Goal: Task Accomplishment & Management: Use online tool/utility

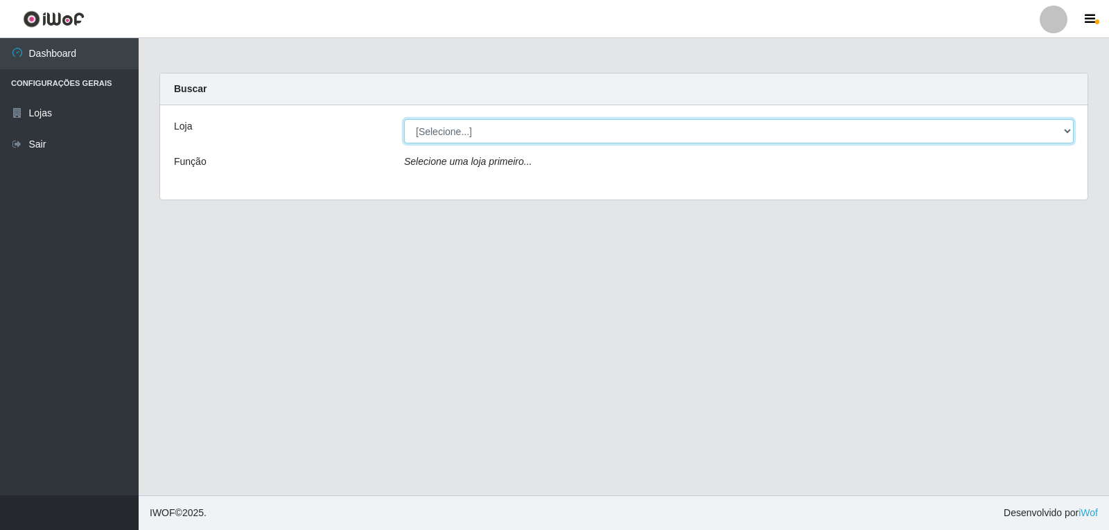
click at [457, 126] on select "[Selecione...] [PERSON_NAME]" at bounding box center [739, 131] width 670 height 24
select select "523"
click at [404, 119] on select "[Selecione...] [PERSON_NAME]" at bounding box center [739, 131] width 670 height 24
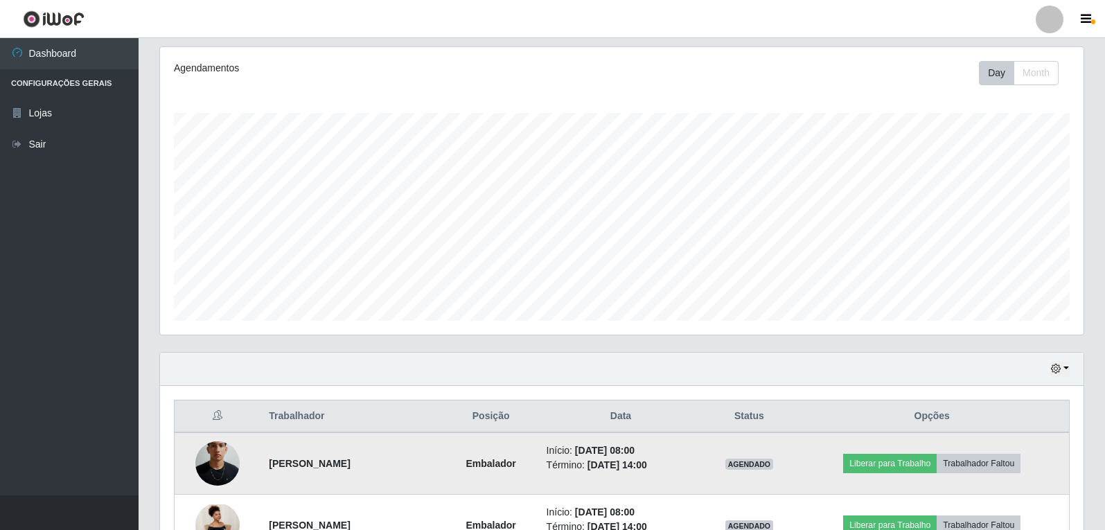
scroll to position [452, 0]
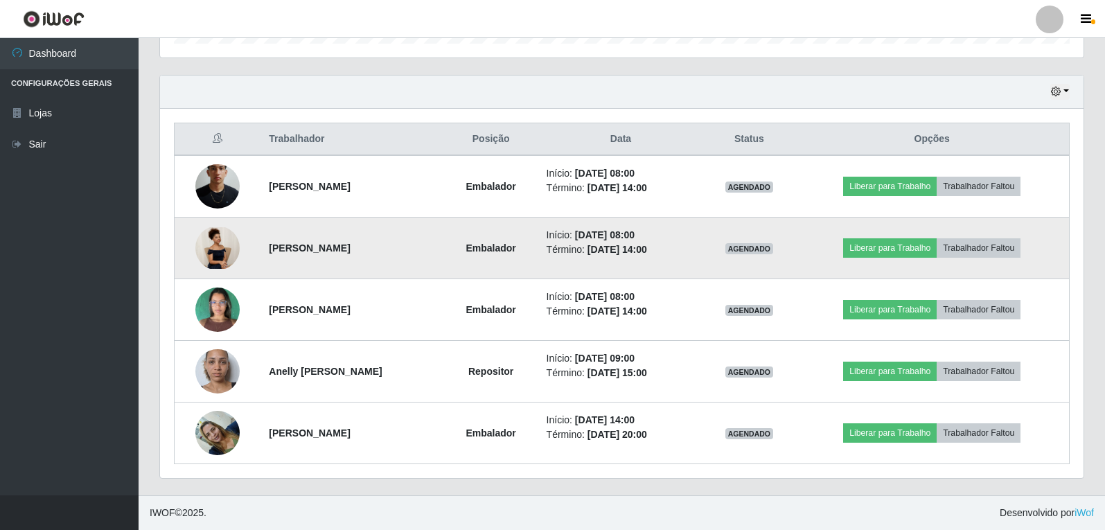
click at [647, 249] on time "[DATE] 14:00" at bounding box center [618, 249] width 60 height 11
drag, startPoint x: 658, startPoint y: 249, endPoint x: 649, endPoint y: 256, distance: 11.4
click at [647, 255] on time "[DATE] 14:00" at bounding box center [618, 249] width 60 height 11
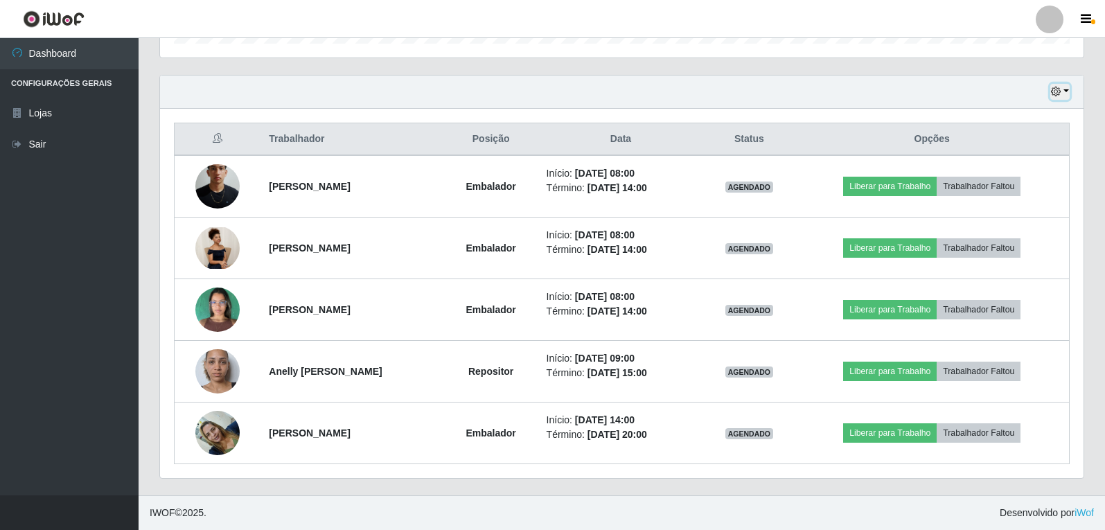
click at [1069, 93] on button "button" at bounding box center [1060, 92] width 19 height 16
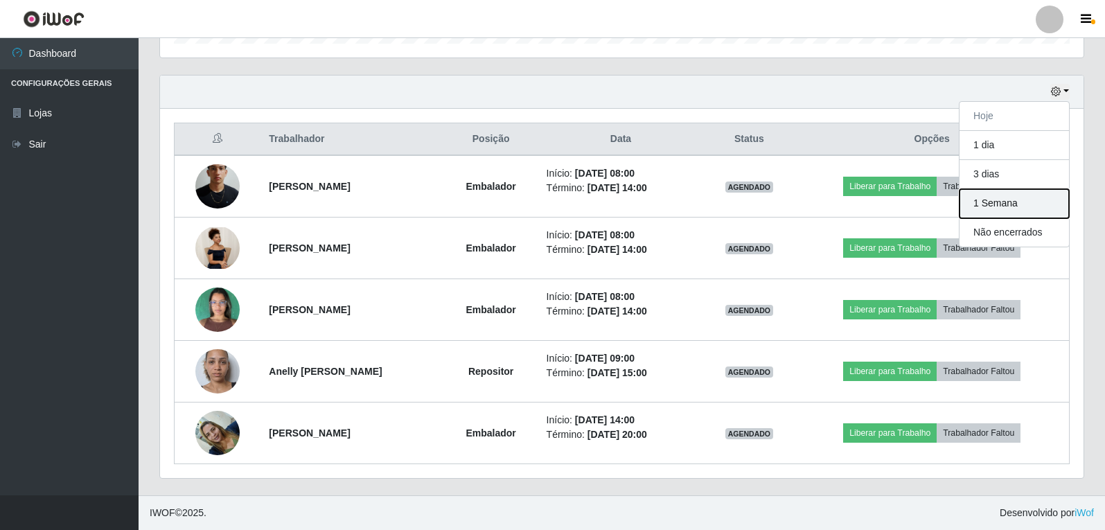
click at [1029, 204] on button "1 Semana" at bounding box center [1015, 203] width 110 height 29
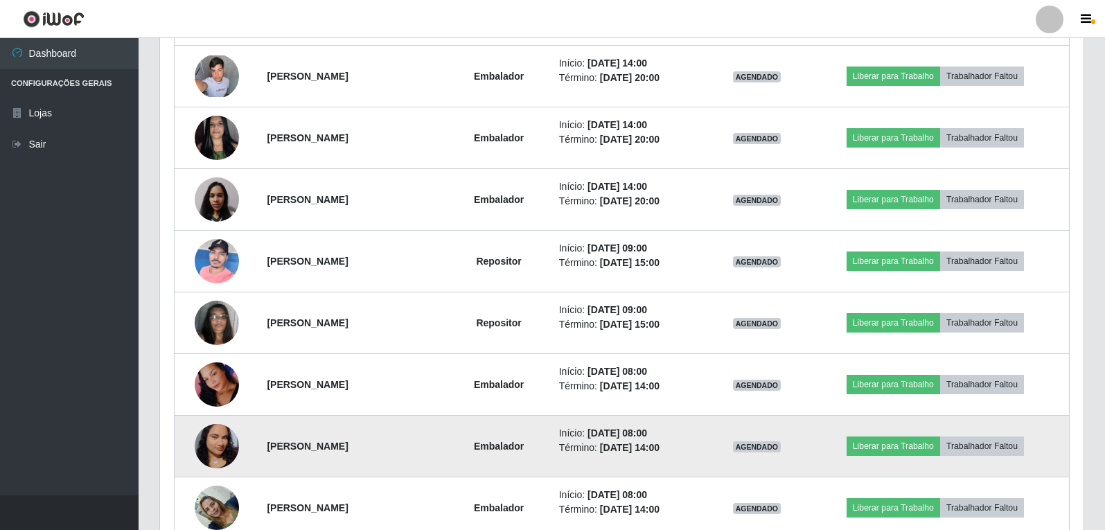
scroll to position [2526, 0]
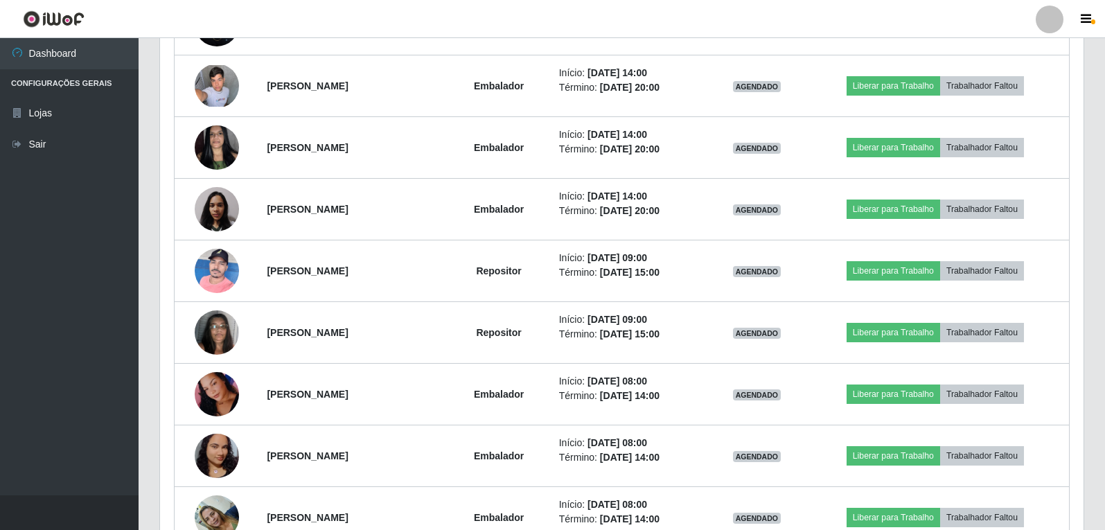
click at [45, 382] on ul "Dashboard Configurações Gerais Lojas Sair" at bounding box center [69, 266] width 139 height 457
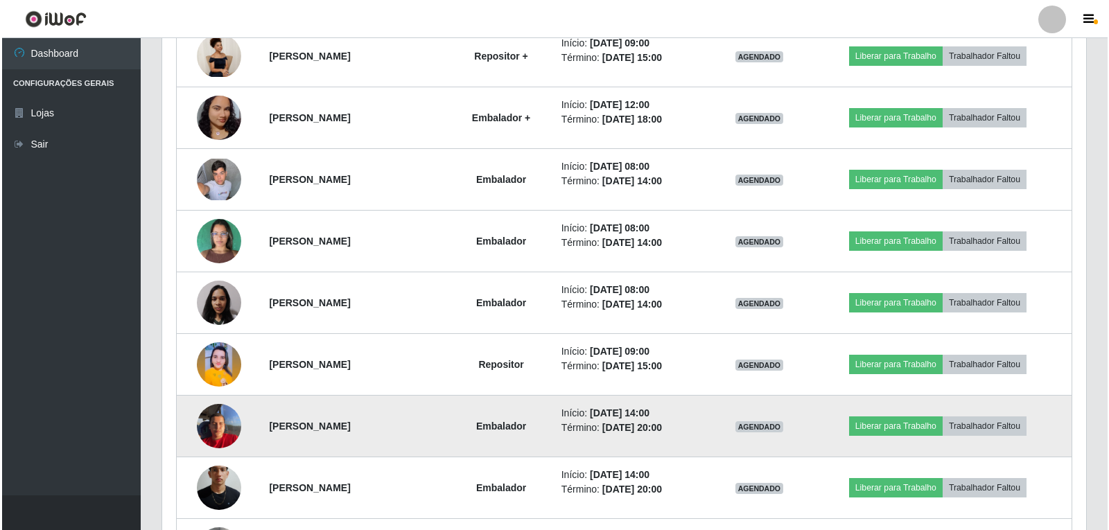
scroll to position [1594, 0]
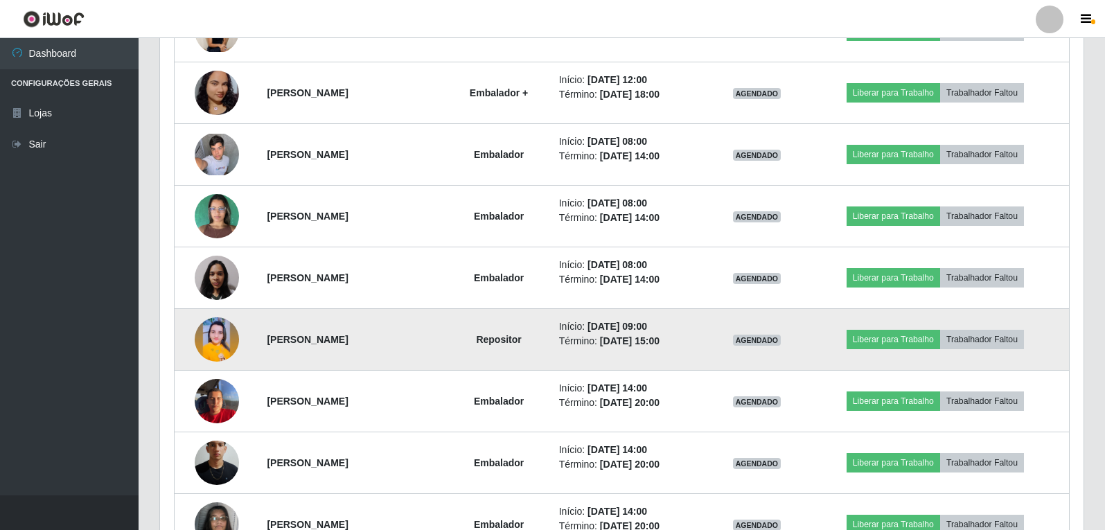
click at [222, 340] on img at bounding box center [217, 339] width 44 height 44
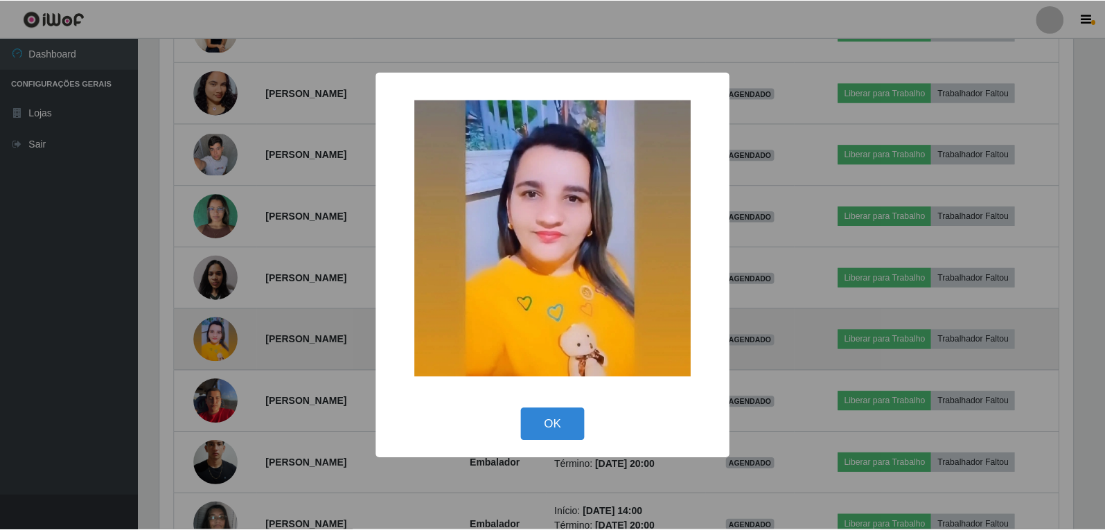
scroll to position [288, 917]
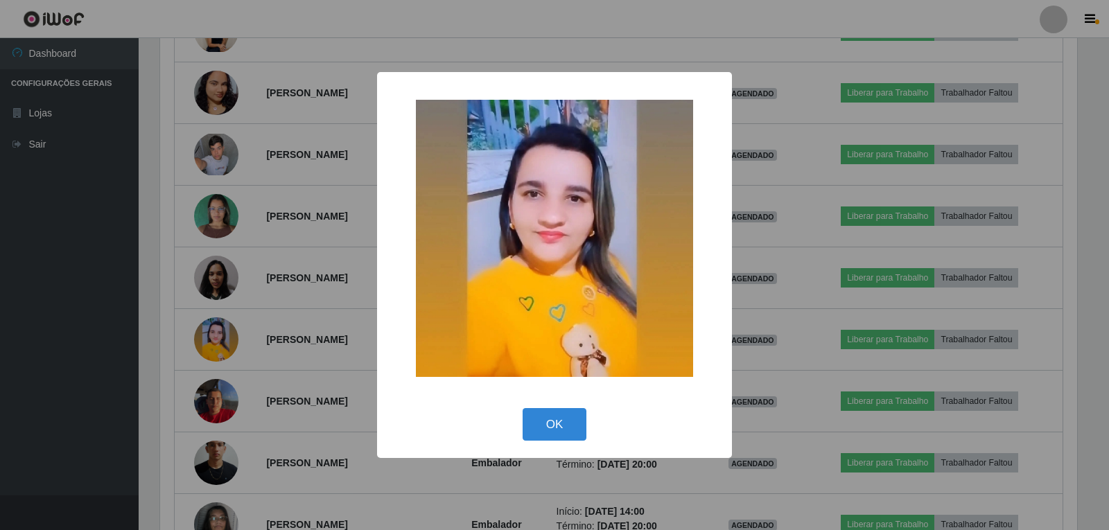
click at [546, 408] on div "OK Cancel" at bounding box center [554, 425] width 327 height 40
click at [572, 436] on button "OK" at bounding box center [555, 424] width 64 height 33
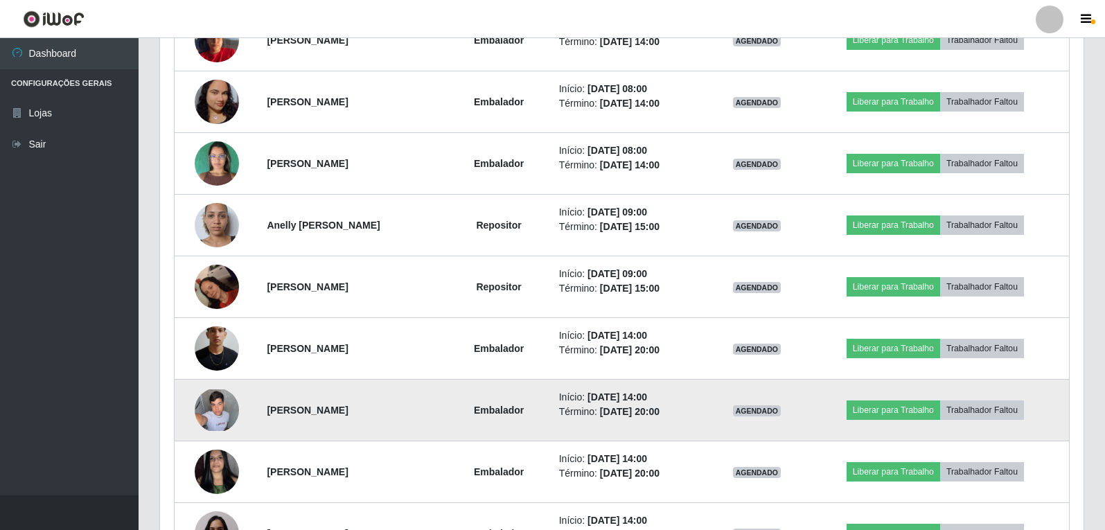
scroll to position [2218, 0]
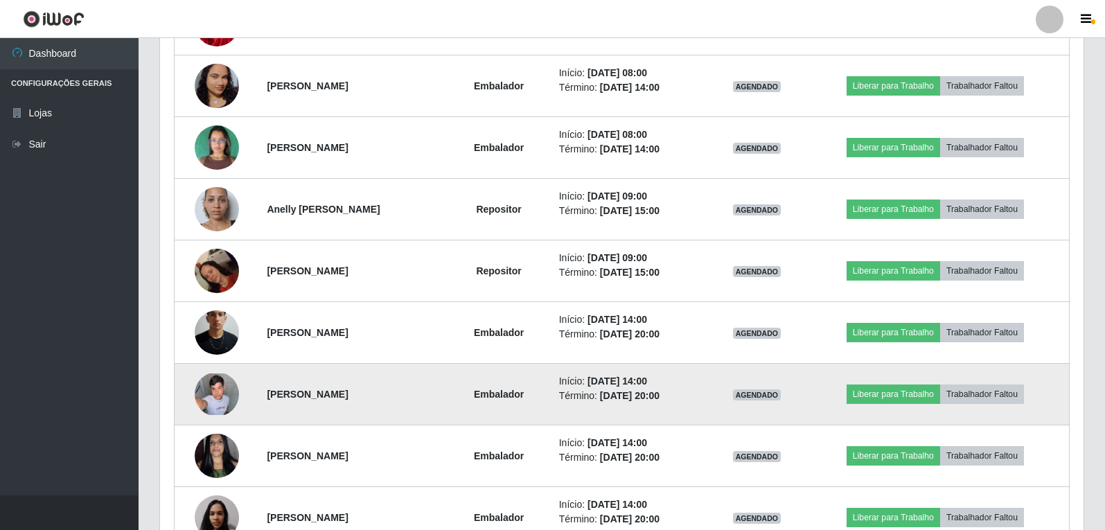
click at [196, 394] on img at bounding box center [217, 395] width 44 height 42
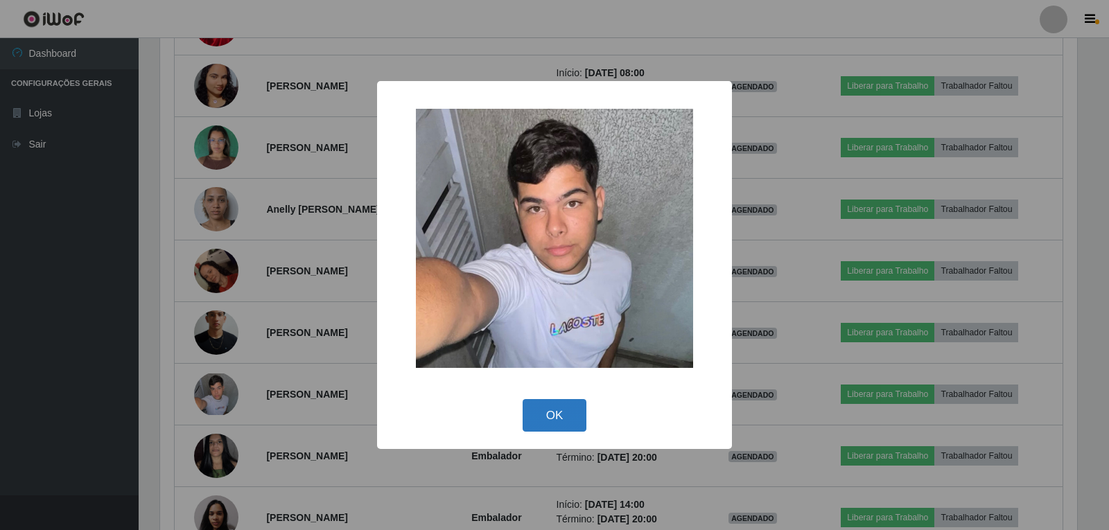
click at [565, 426] on button "OK" at bounding box center [555, 415] width 64 height 33
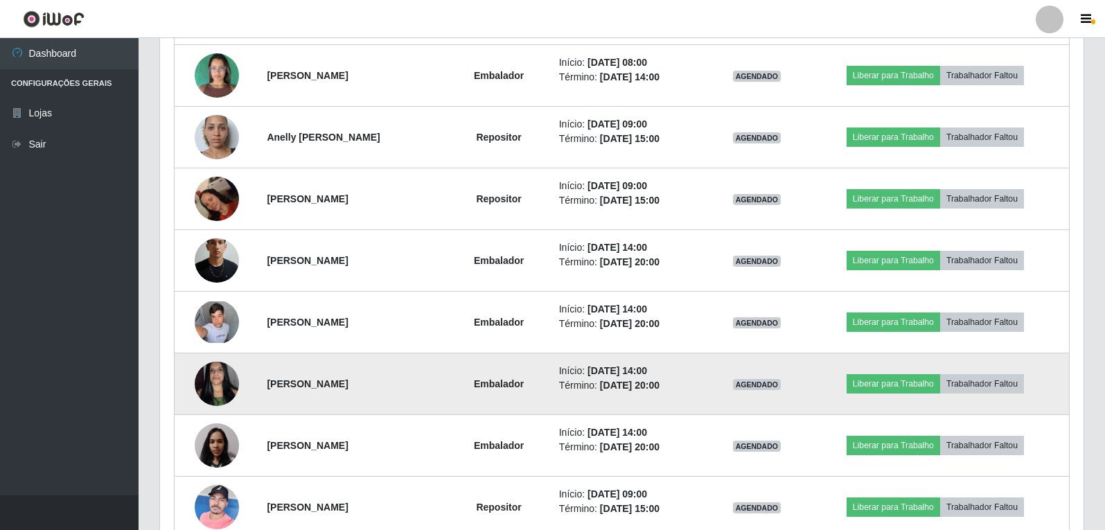
scroll to position [2356, 0]
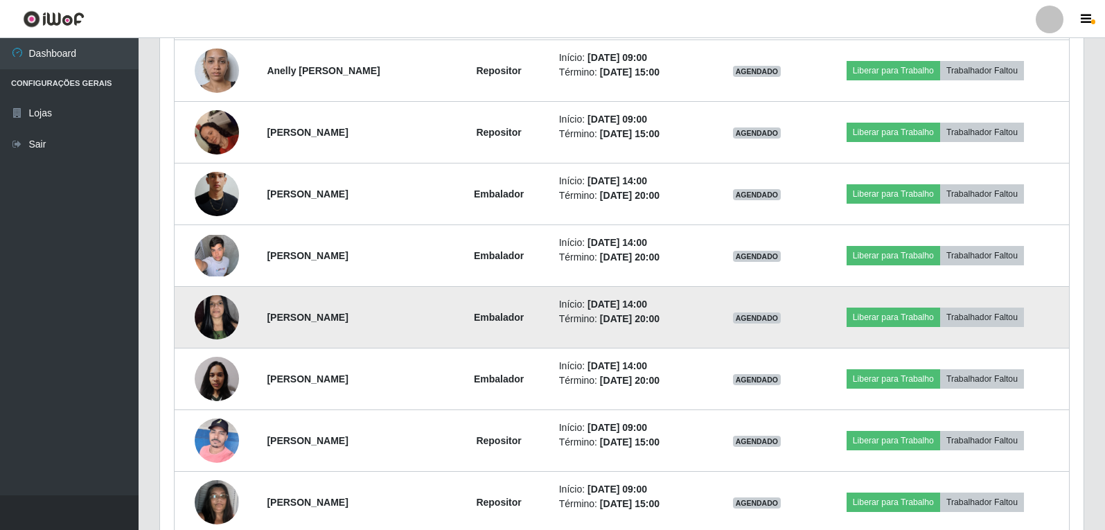
click at [196, 317] on img at bounding box center [217, 317] width 44 height 59
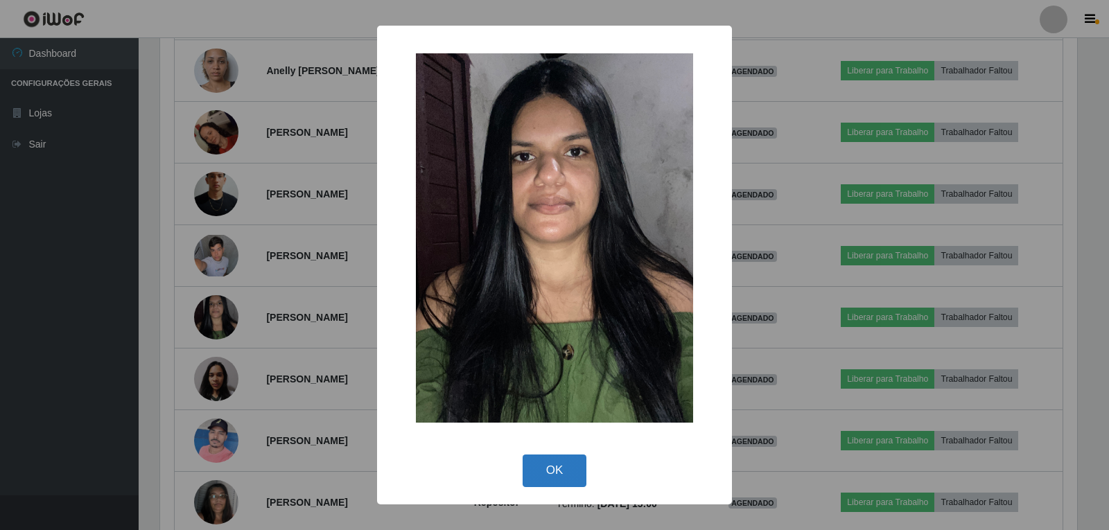
click at [546, 465] on button "OK" at bounding box center [555, 471] width 64 height 33
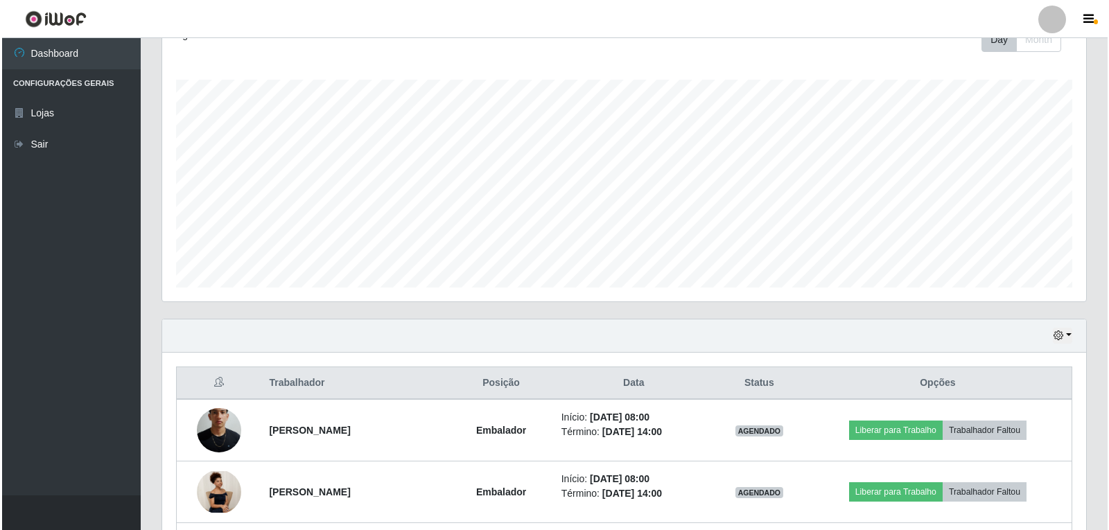
scroll to position [416, 0]
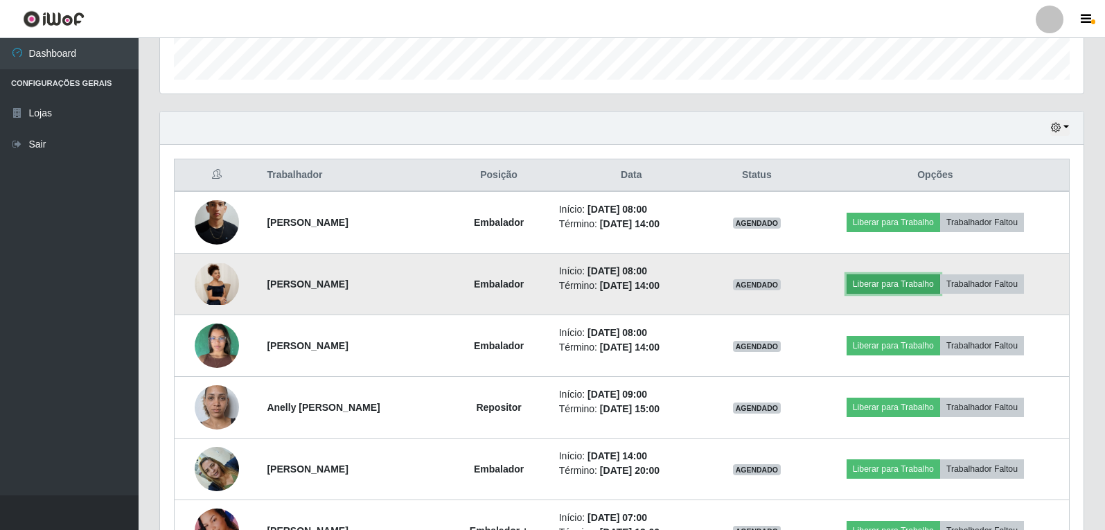
click at [890, 291] on button "Liberar para Trabalho" at bounding box center [894, 283] width 94 height 19
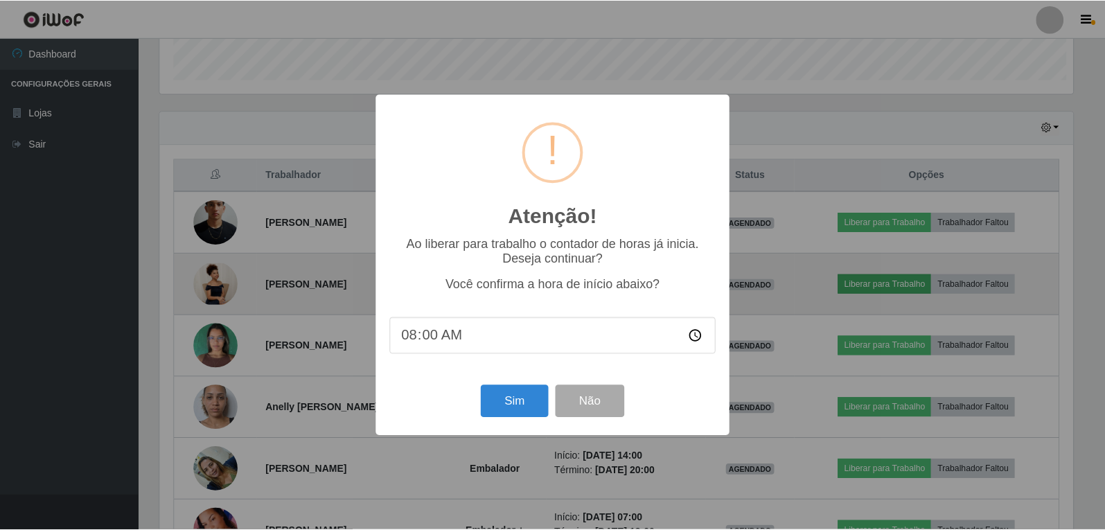
scroll to position [288, 917]
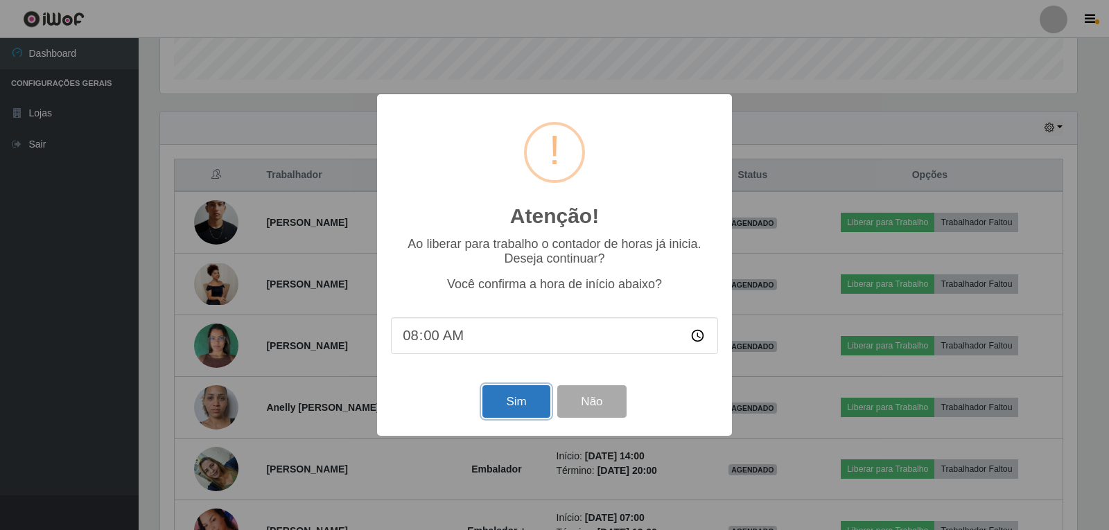
click at [519, 412] on button "Sim" at bounding box center [515, 401] width 67 height 33
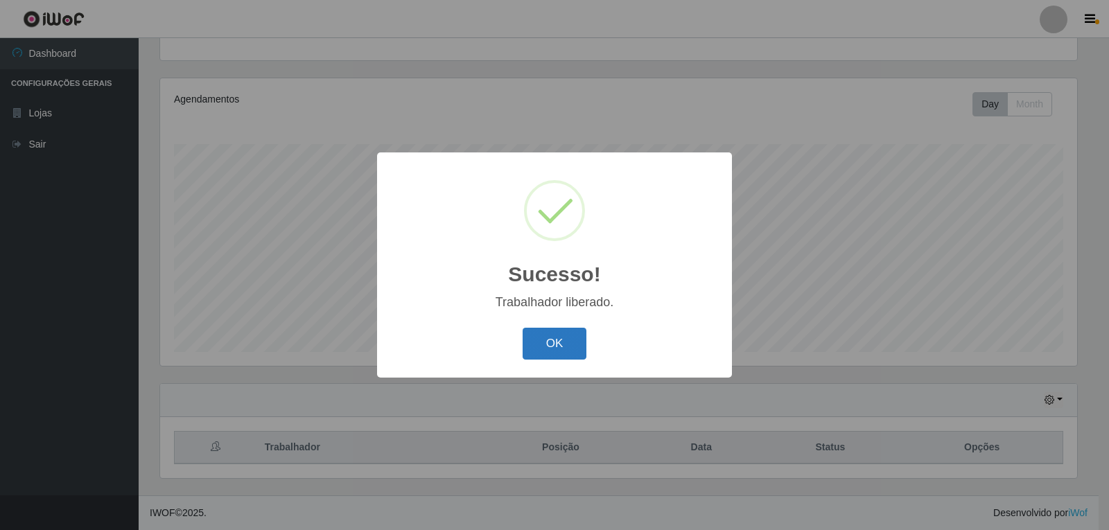
click at [572, 336] on button "OK" at bounding box center [555, 344] width 64 height 33
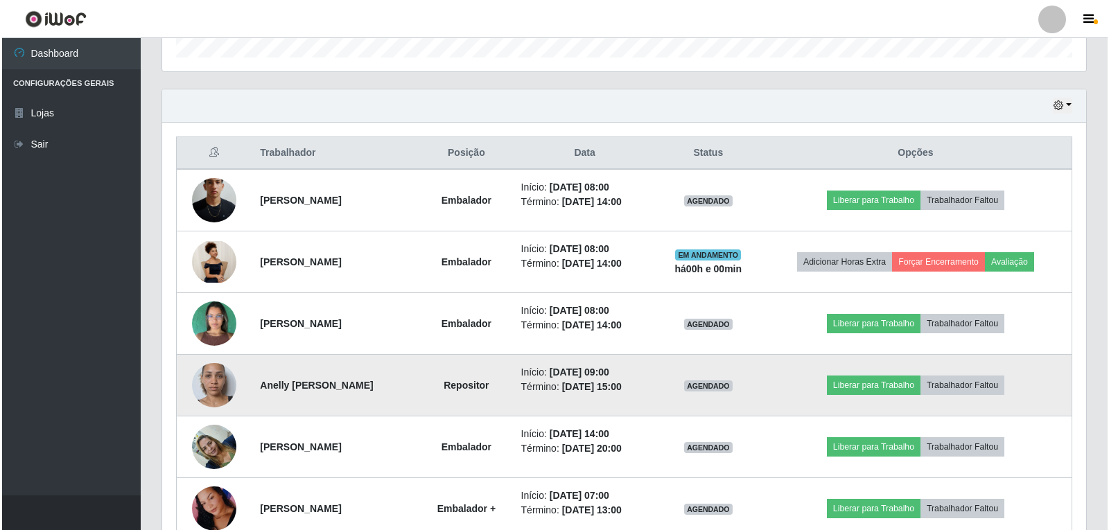
scroll to position [490, 0]
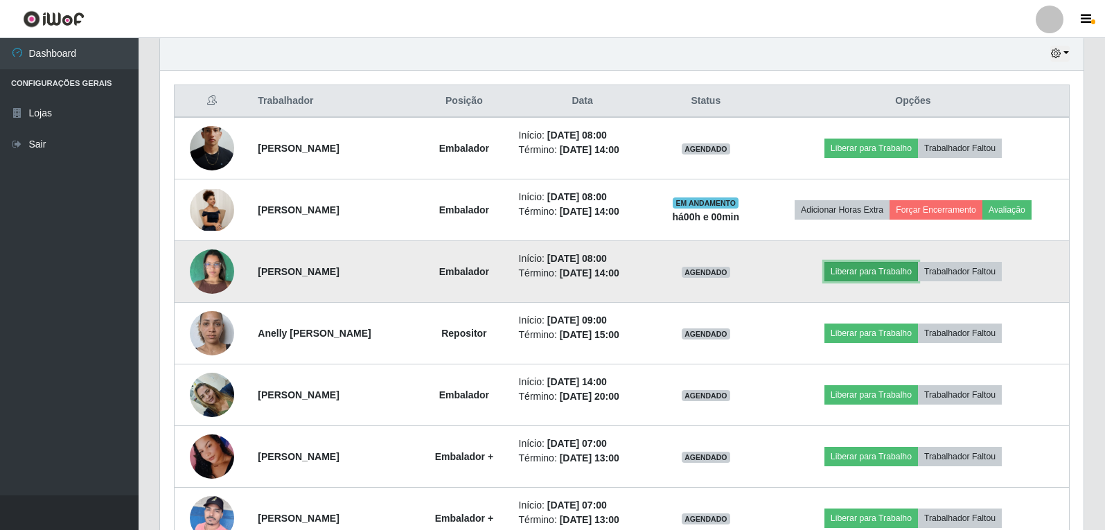
click at [871, 268] on button "Liberar para Trabalho" at bounding box center [872, 271] width 94 height 19
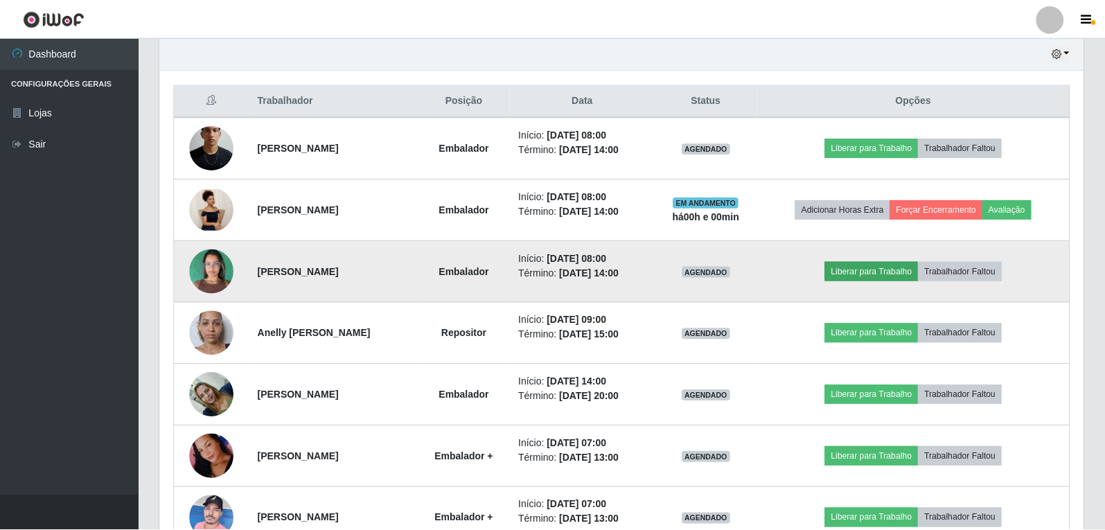
scroll to position [288, 917]
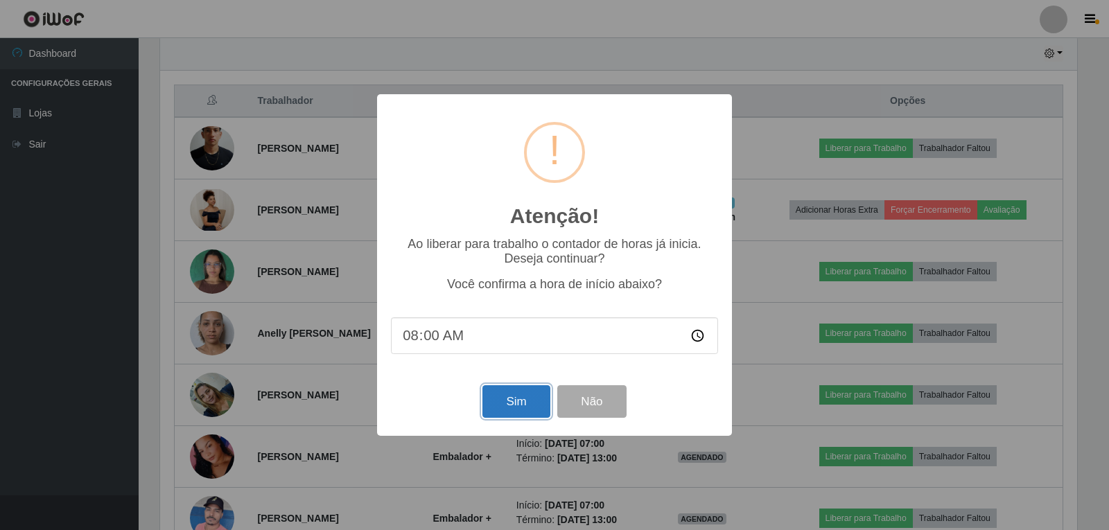
click at [502, 394] on button "Sim" at bounding box center [515, 401] width 67 height 33
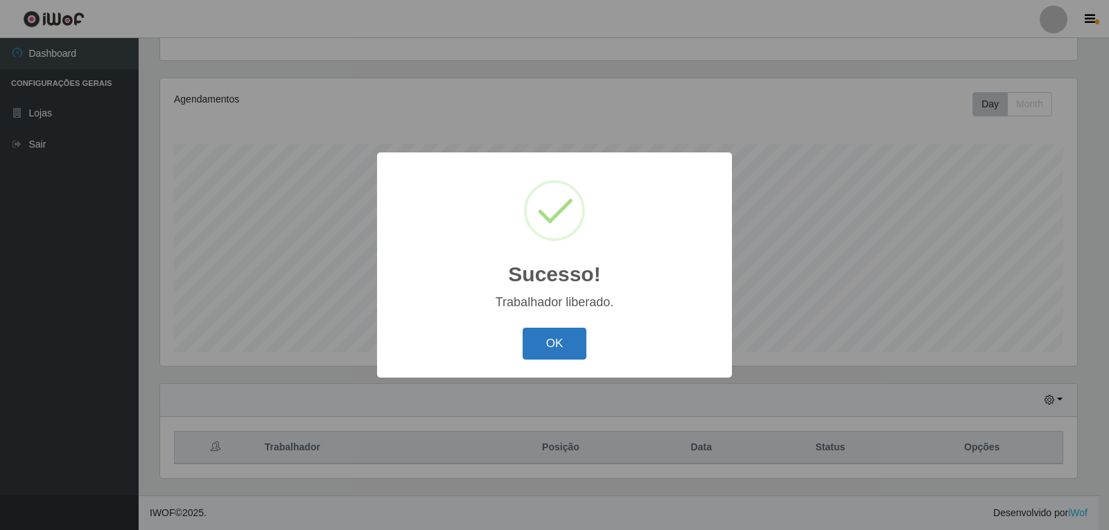
click at [534, 354] on button "OK" at bounding box center [555, 344] width 64 height 33
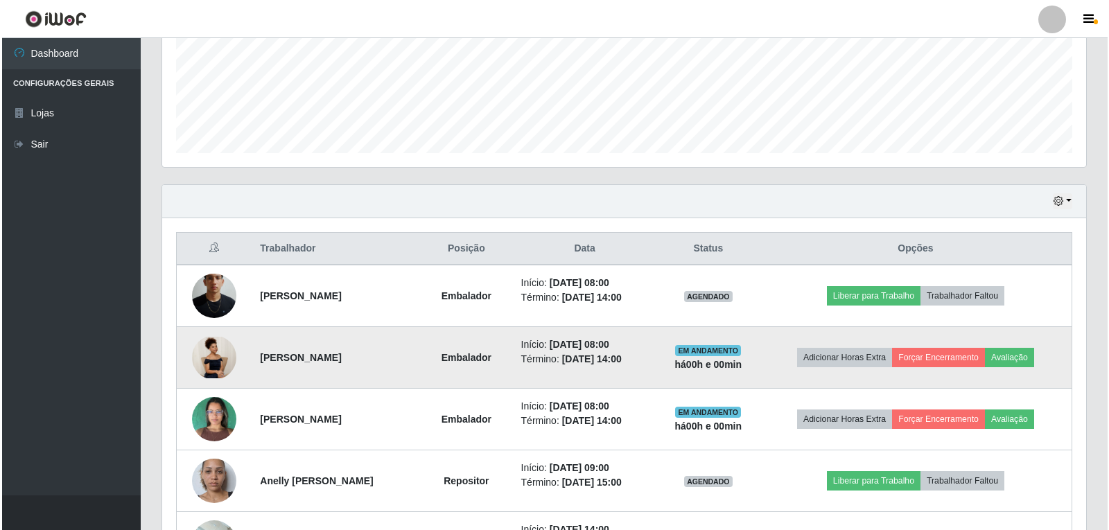
scroll to position [351, 0]
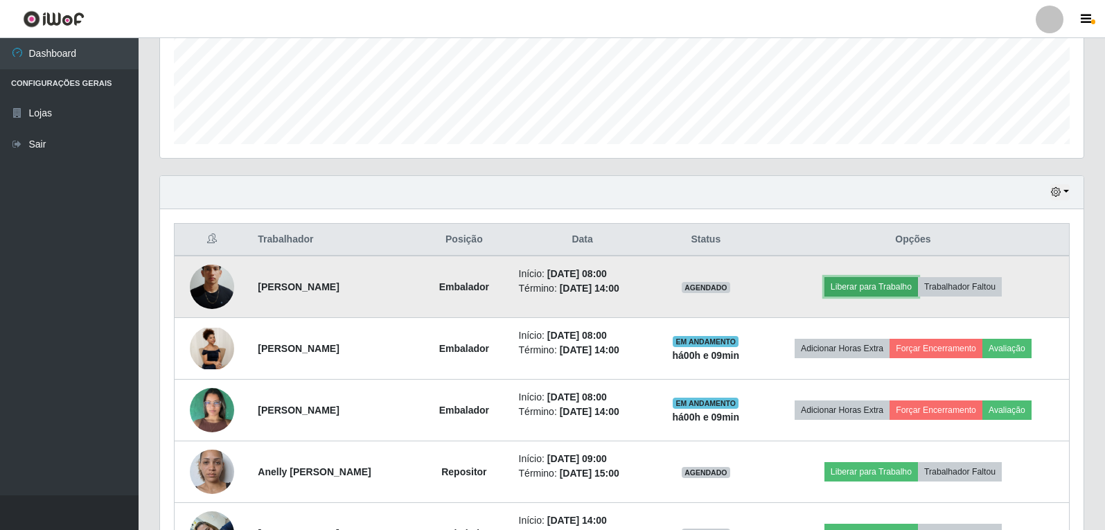
click at [857, 288] on button "Liberar para Trabalho" at bounding box center [872, 286] width 94 height 19
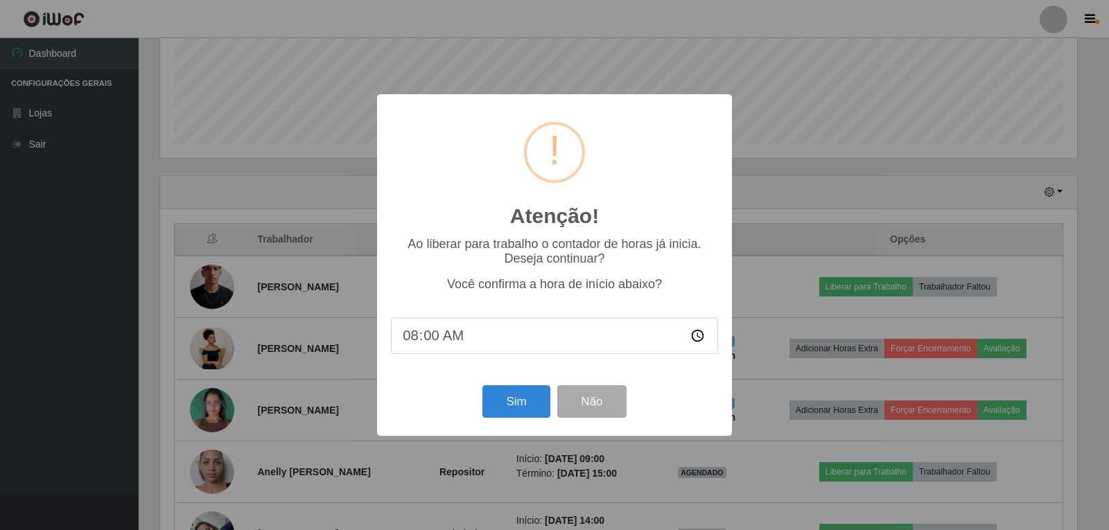
click at [493, 340] on input "08:00" at bounding box center [554, 335] width 327 height 37
click at [482, 345] on input "08:00" at bounding box center [554, 335] width 327 height 37
click at [447, 339] on input "08:00" at bounding box center [554, 335] width 327 height 37
click at [435, 341] on input "08:00" at bounding box center [554, 335] width 327 height 37
type input "08:10"
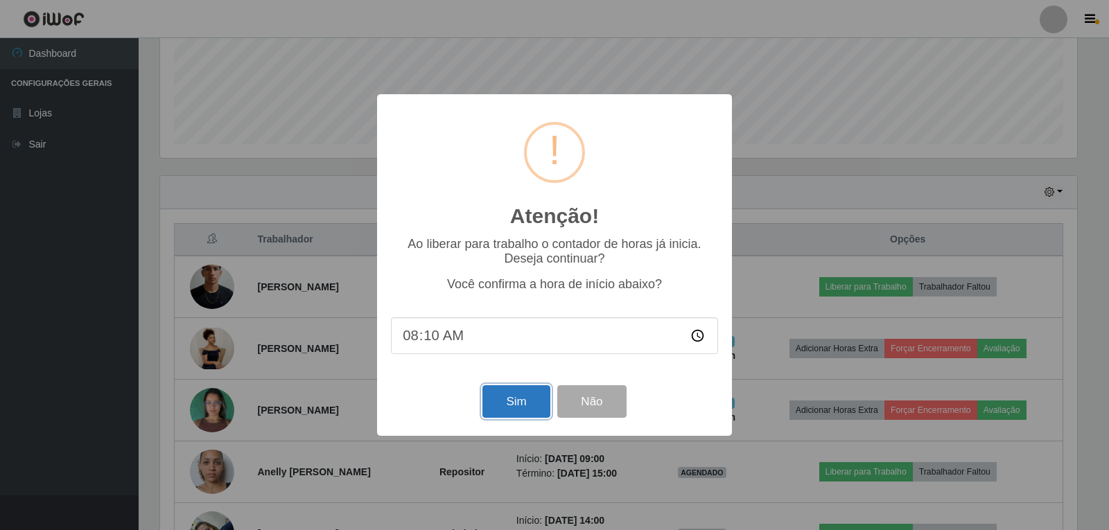
click at [539, 400] on button "Sim" at bounding box center [515, 401] width 67 height 33
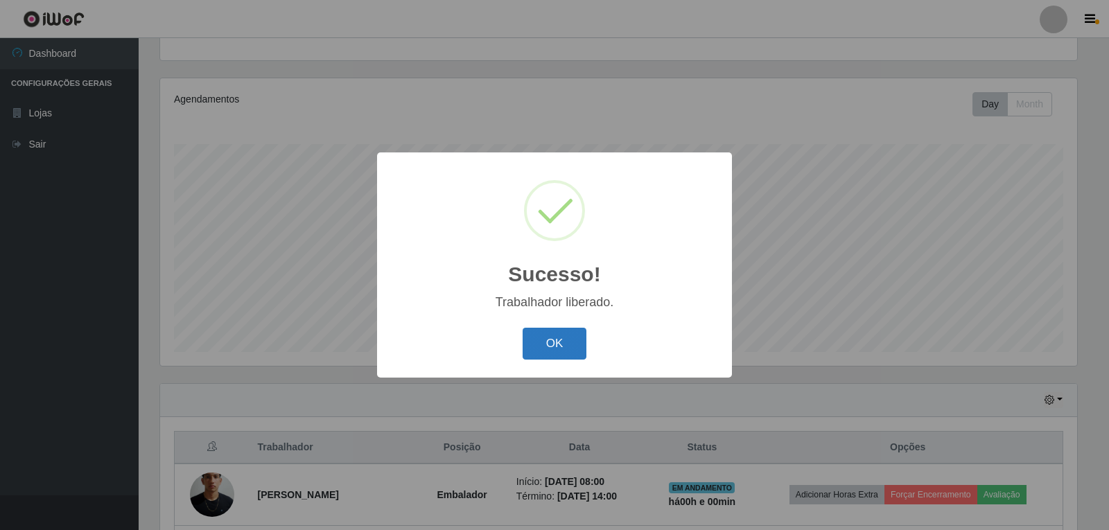
click at [567, 344] on button "OK" at bounding box center [555, 344] width 64 height 33
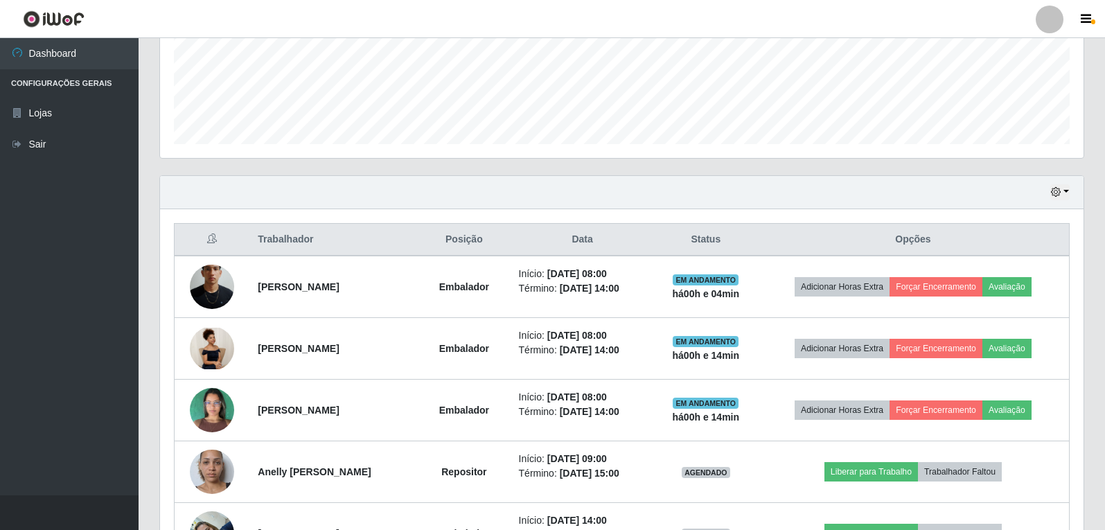
scroll to position [421, 0]
